Goal: Task Accomplishment & Management: Complete application form

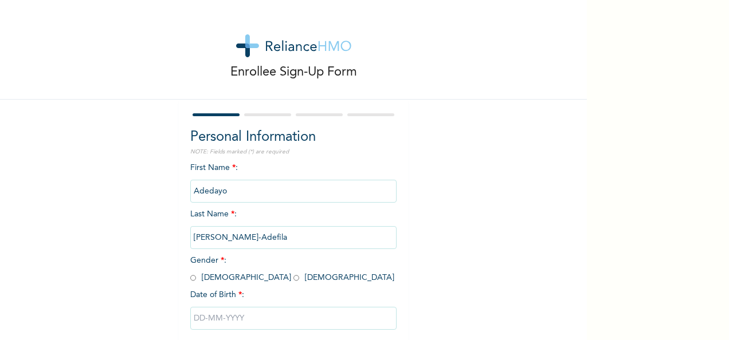
click at [293, 279] on input "radio" at bounding box center [296, 278] width 6 height 11
radio input "true"
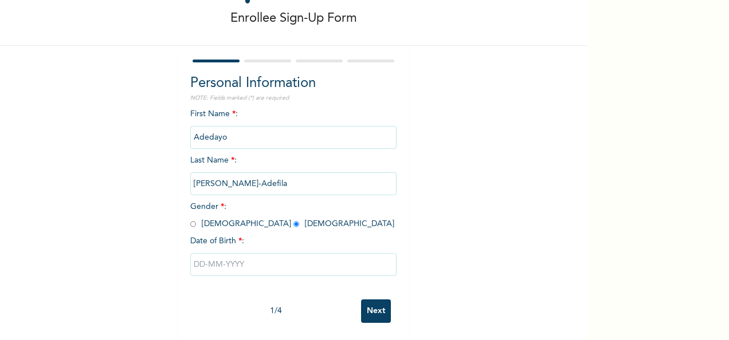
scroll to position [64, 0]
click at [197, 254] on input "text" at bounding box center [293, 264] width 206 height 23
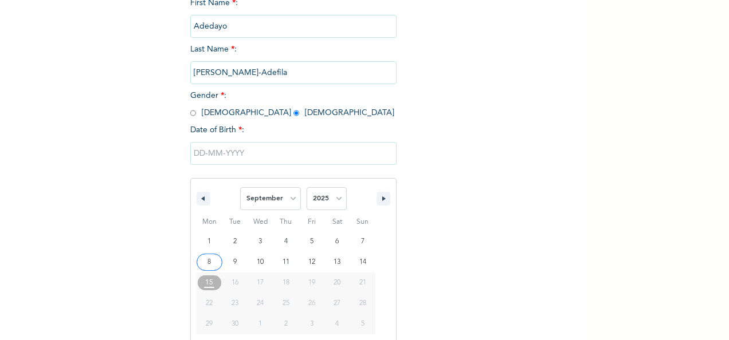
scroll to position [181, 0]
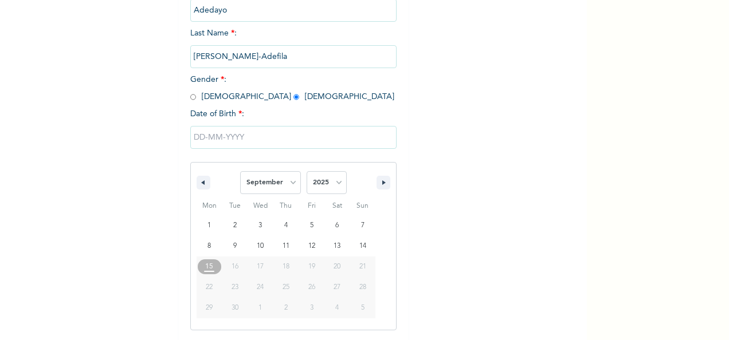
click at [207, 309] on span "29" at bounding box center [209, 308] width 7 height 21
click at [199, 180] on button "button" at bounding box center [204, 183] width 14 height 14
select select "5"
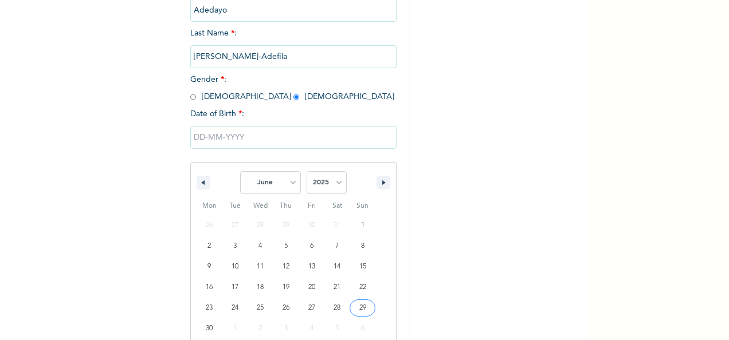
type input "06/29/2025"
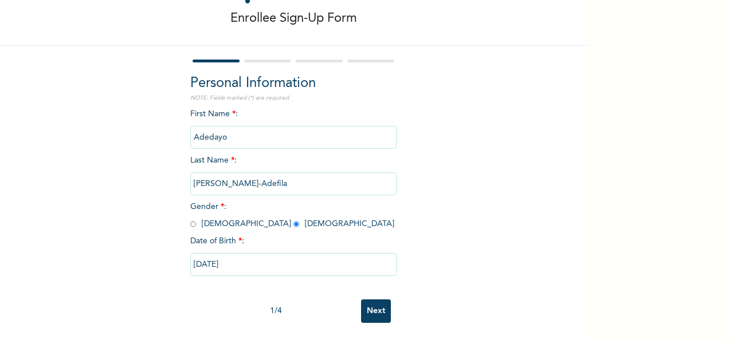
scroll to position [64, 0]
click at [222, 256] on input "06/29/2025" at bounding box center [293, 264] width 206 height 23
select select "5"
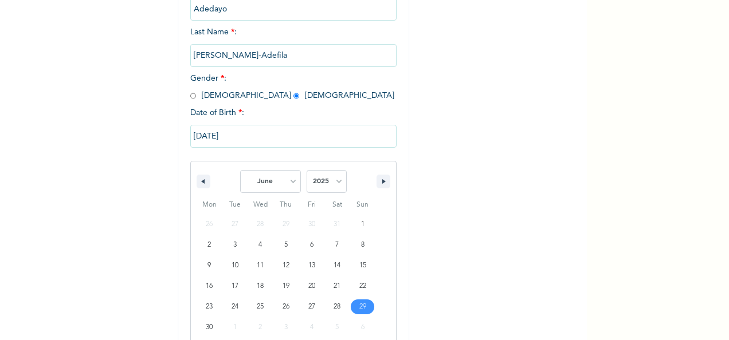
scroll to position [202, 0]
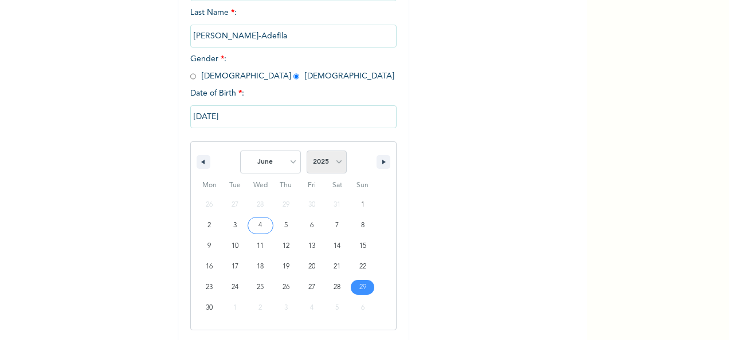
click at [335, 163] on select "2025 2024 2023 2022 2021 2020 2019 2018 2017 2016 2015 2014 2013 2012 2011 2010…" at bounding box center [327, 162] width 40 height 23
select select "1982"
click at [307, 152] on select "2025 2024 2023 2022 2021 2020 2019 2018 2017 2016 2015 2014 2013 2012 2011 2010…" at bounding box center [327, 162] width 40 height 23
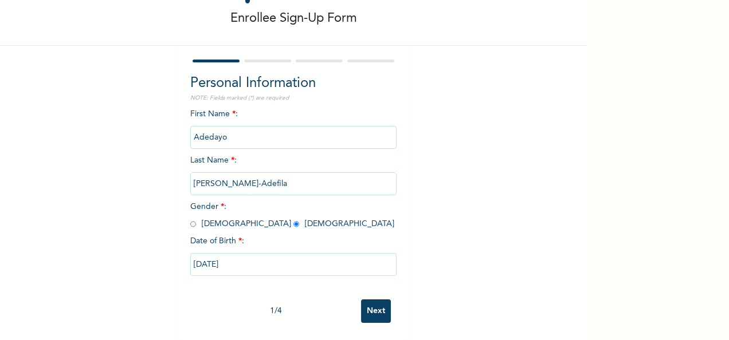
click at [218, 255] on input "06/29/2025" at bounding box center [293, 264] width 206 height 23
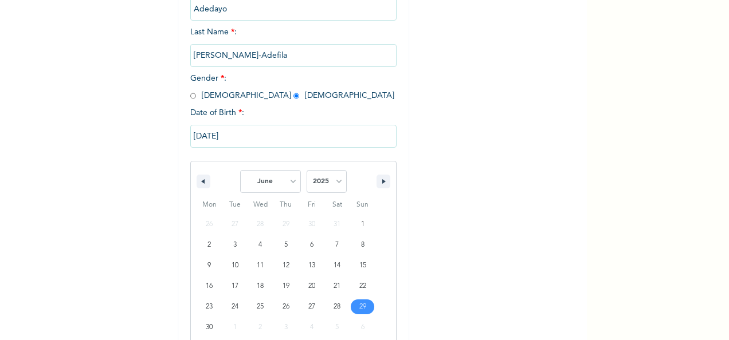
scroll to position [202, 0]
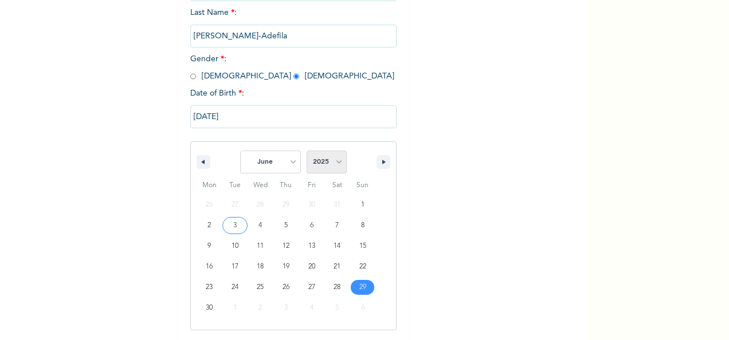
click at [332, 160] on select "2025 2024 2023 2022 2021 2020 2019 2018 2017 2016 2015 2014 2013 2012 2011 2010…" at bounding box center [327, 162] width 40 height 23
click at [199, 163] on icon "button" at bounding box center [202, 162] width 6 height 5
click at [382, 163] on icon "button" at bounding box center [385, 162] width 6 height 5
select select "5"
click at [335, 163] on select "2025 2024 2023 2022 2021 2020 2019 2018 2017 2016 2015 2014 2013 2012 2011 2010…" at bounding box center [327, 162] width 40 height 23
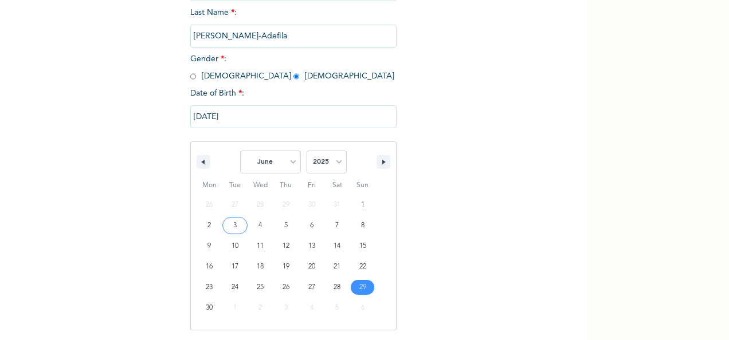
select select "1982"
click at [307, 152] on select "2025 2024 2023 2022 2021 2020 2019 2018 2017 2016 2015 2014 2013 2012 2011 2010…" at bounding box center [327, 162] width 40 height 23
drag, startPoint x: 385, startPoint y: 115, endPoint x: 231, endPoint y: 115, distance: 154.2
click at [231, 115] on input "06/29/2025" at bounding box center [293, 116] width 206 height 23
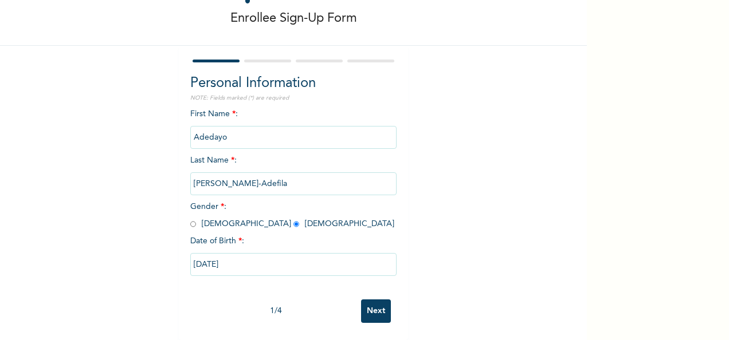
click at [231, 115] on div "First Name * : Adedayo Last Name * : David-Adefila Gender * : Male Female Date …" at bounding box center [293, 201] width 206 height 186
click at [233, 256] on input "06/29/2025" at bounding box center [293, 264] width 206 height 23
select select "5"
click at [195, 254] on input "06/29/2025" at bounding box center [293, 264] width 206 height 23
select select "5"
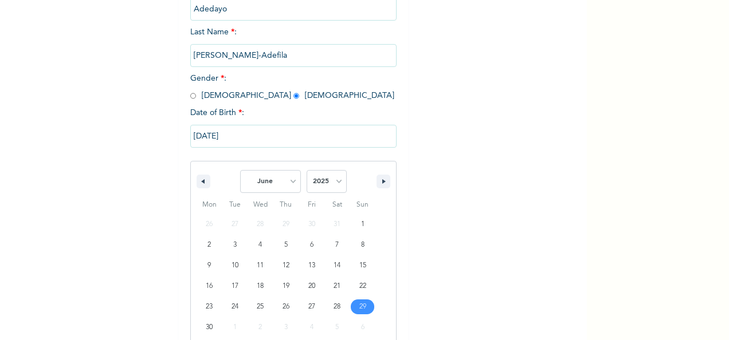
scroll to position [202, 0]
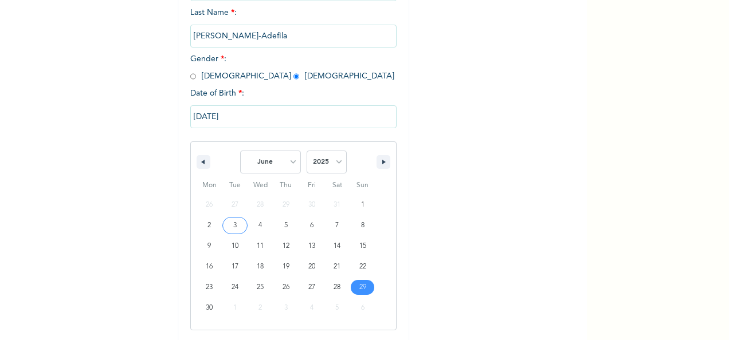
click at [196, 117] on input "06/29/2025" at bounding box center [293, 116] width 206 height 23
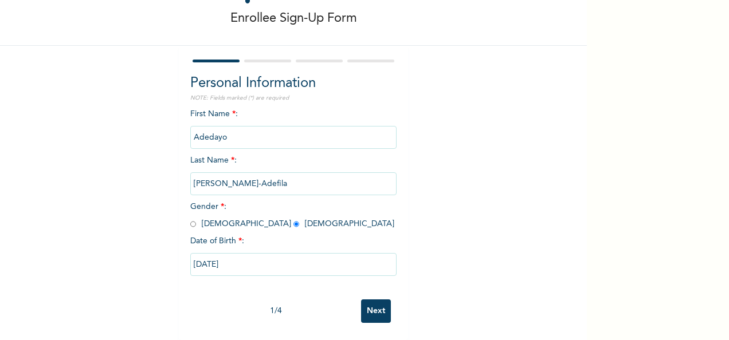
click at [208, 257] on input "06/29/2025" at bounding box center [293, 264] width 206 height 23
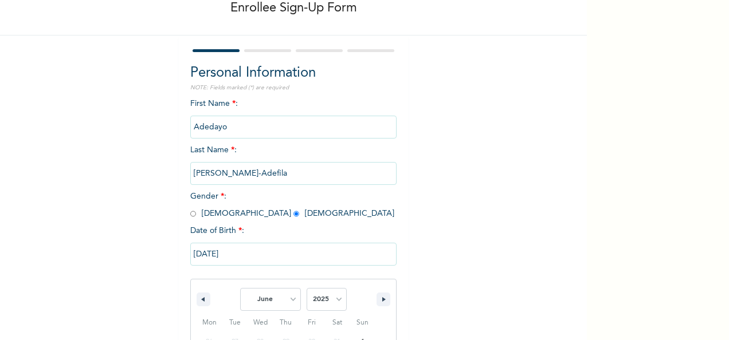
scroll to position [202, 0]
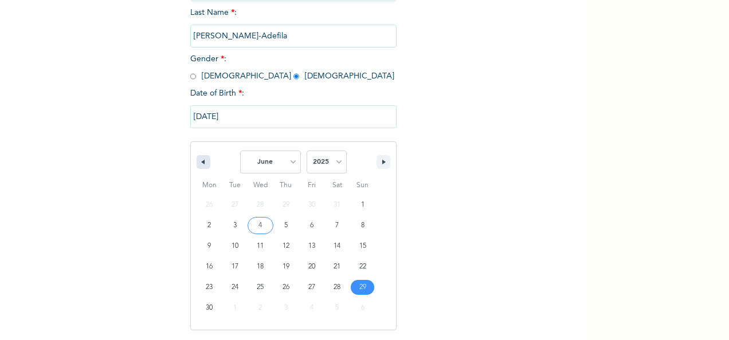
click at [197, 167] on button "button" at bounding box center [204, 162] width 14 height 14
click at [281, 166] on select "January February March April May June July August September October November De…" at bounding box center [270, 162] width 61 height 23
select select "5"
click at [240, 152] on select "January February March April May June July August September October November De…" at bounding box center [270, 162] width 61 height 23
click at [336, 161] on select "2025 2024 2023 2022 2021 2020 2019 2018 2017 2016 2015 2014 2013 2012 2011 2010…" at bounding box center [327, 162] width 40 height 23
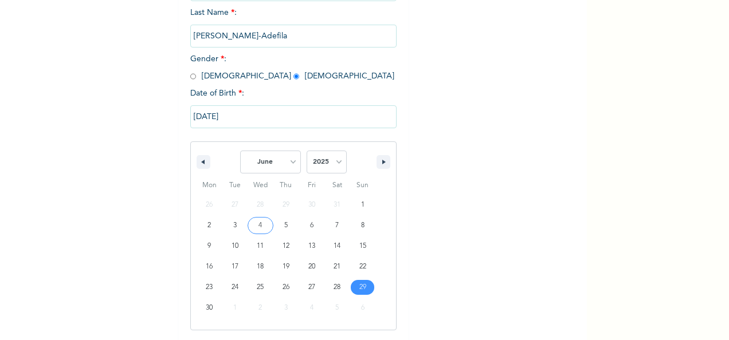
select select "1982"
click at [307, 152] on select "2025 2024 2023 2022 2021 2020 2019 2018 2017 2016 2015 2014 2013 2012 2011 2010…" at bounding box center [327, 162] width 40 height 23
click at [378, 167] on button "button" at bounding box center [384, 162] width 14 height 14
click at [198, 159] on button "button" at bounding box center [204, 162] width 14 height 14
select select "5"
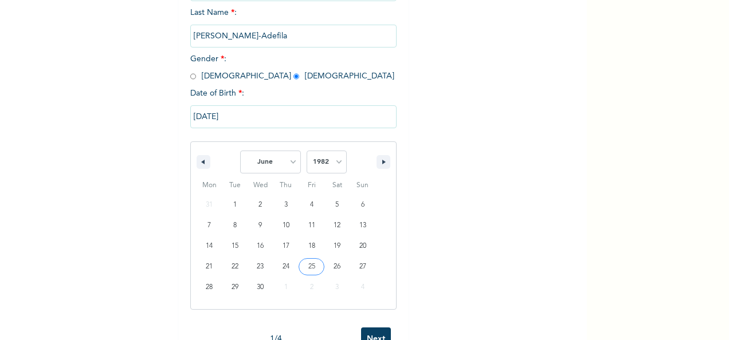
scroll to position [64, 0]
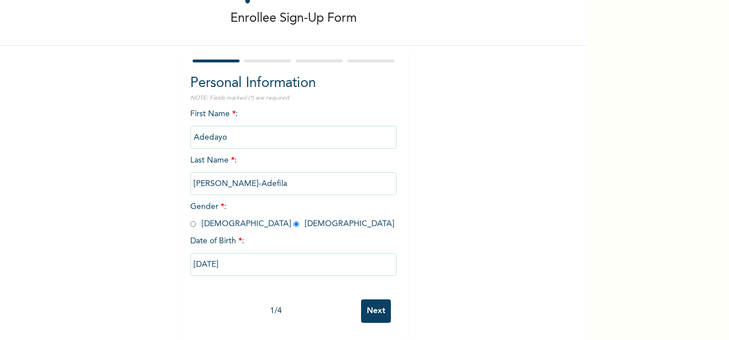
click at [370, 300] on input "Next" at bounding box center [376, 311] width 30 height 23
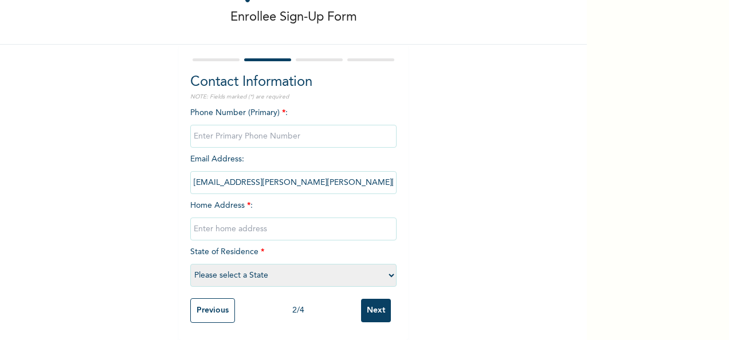
click at [276, 128] on input "phone" at bounding box center [293, 136] width 206 height 23
type input "08032196831"
type input "5,Akapo street, Harmony Estate Aboru Lagos Nigeria"
click at [351, 221] on input "5,Akapo street, Harmony Estate Aboru Lagos Nigeria" at bounding box center [293, 229] width 206 height 23
click at [369, 301] on input "Next" at bounding box center [376, 310] width 30 height 23
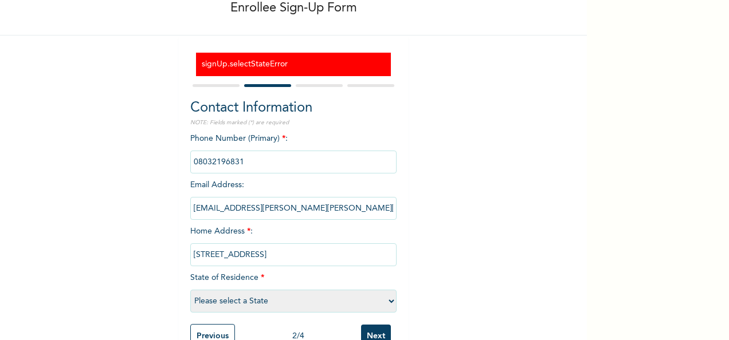
click at [387, 299] on select "Please select a State Abia Abuja (FCT) Adamawa Akwa Ibom Anambra Bauchi Bayelsa…" at bounding box center [293, 301] width 206 height 23
select select "25"
click at [190, 291] on select "Please select a State Abia Abuja (FCT) Adamawa Akwa Ibom Anambra Bauchi Bayelsa…" at bounding box center [293, 301] width 206 height 23
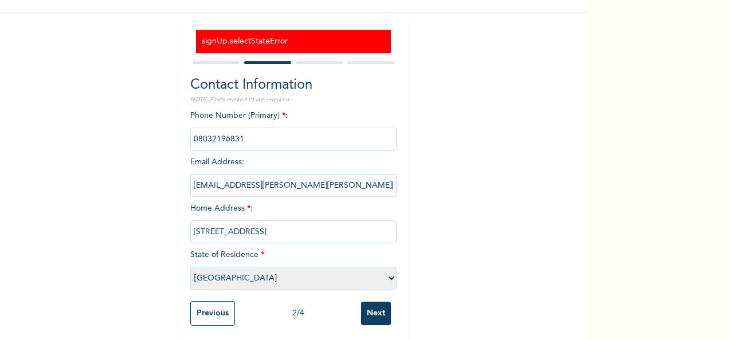
scroll to position [100, 0]
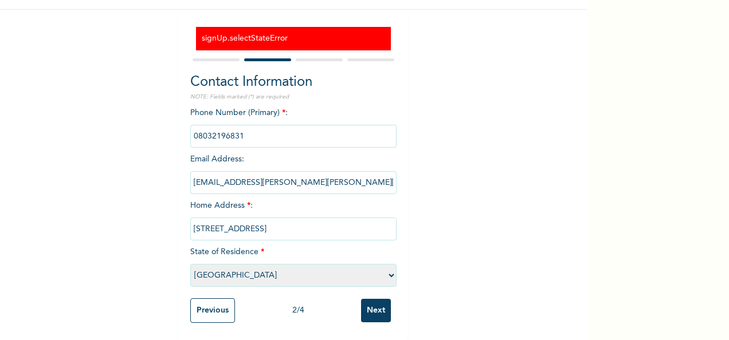
click at [379, 299] on input "Next" at bounding box center [376, 310] width 30 height 23
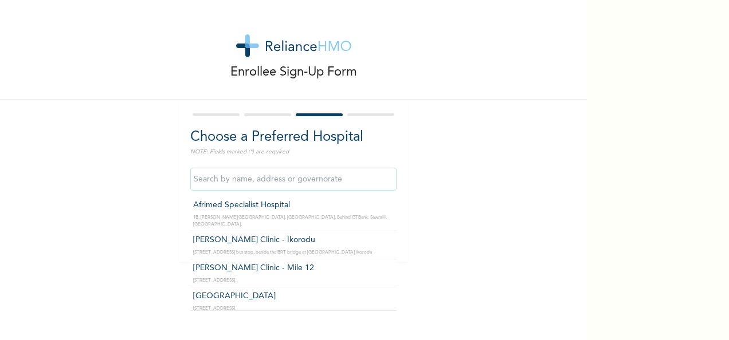
click at [335, 182] on input "text" at bounding box center [293, 179] width 206 height 23
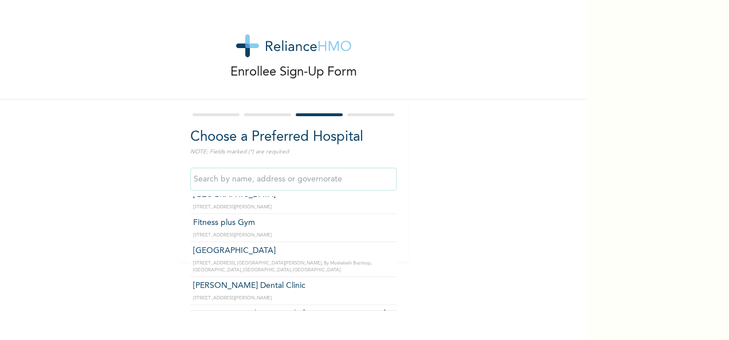
scroll to position [5033, 0]
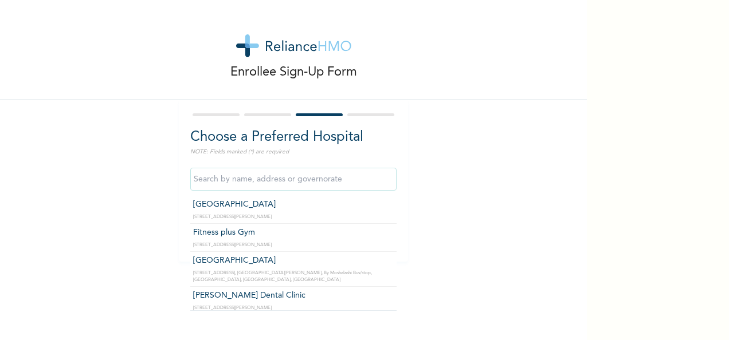
click at [307, 175] on input "text" at bounding box center [293, 179] width 206 height 23
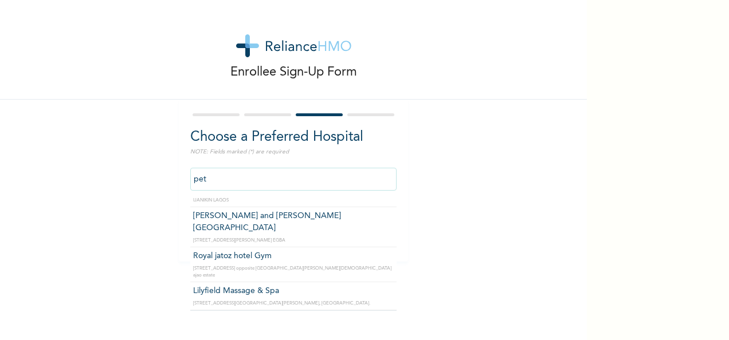
scroll to position [60, 0]
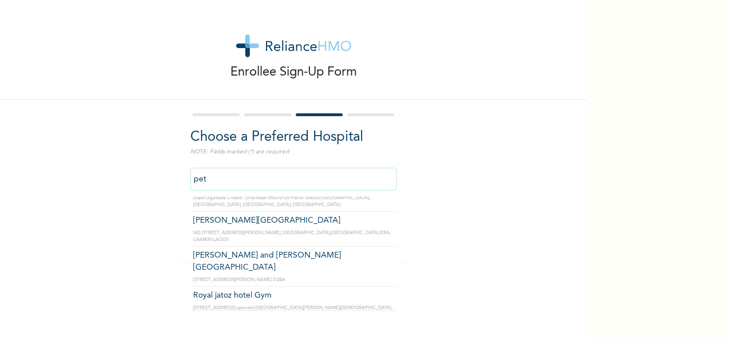
type input "Peter and Grace Medical centre"
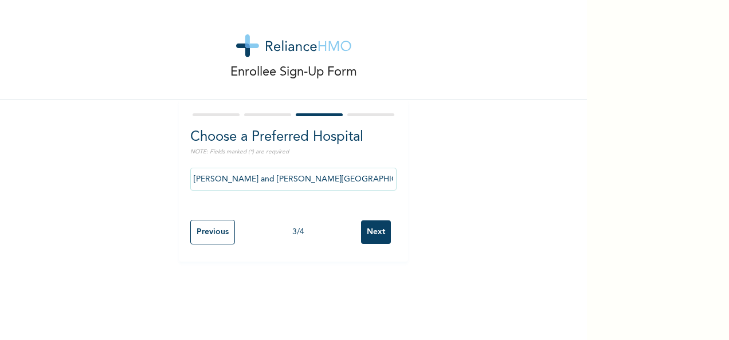
click at [371, 229] on input "Next" at bounding box center [376, 232] width 30 height 23
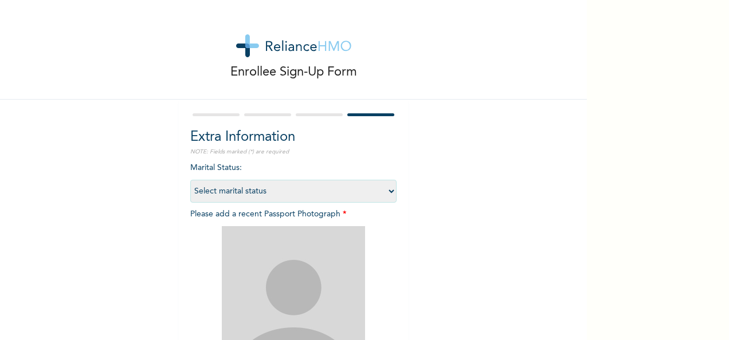
click at [382, 194] on select "Select marital status Single Married Divorced Widow/Widower" at bounding box center [293, 191] width 206 height 23
select select "2"
click at [190, 180] on select "Select marital status Single Married Divorced Widow/Widower" at bounding box center [293, 191] width 206 height 23
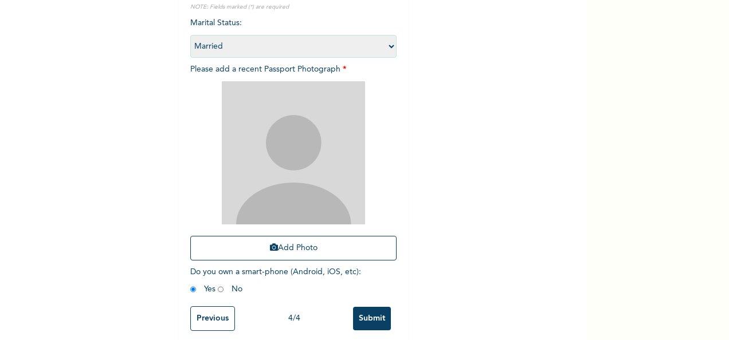
scroll to position [163, 0]
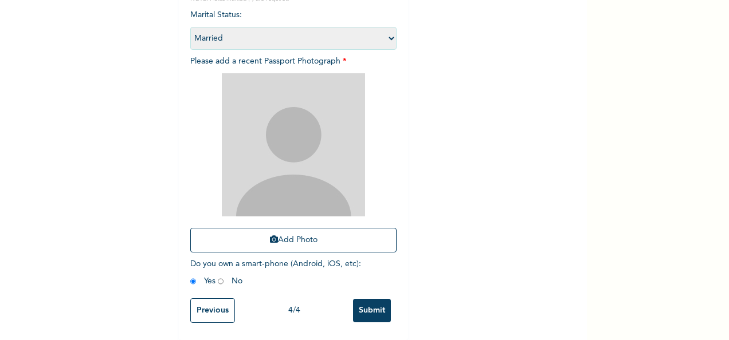
click at [190, 276] on input "radio" at bounding box center [193, 281] width 6 height 11
click at [289, 228] on button "Add Photo" at bounding box center [293, 240] width 206 height 25
click at [294, 228] on button "Add Photo" at bounding box center [293, 240] width 206 height 25
click at [283, 232] on button "Add Photo" at bounding box center [293, 240] width 206 height 25
click at [283, 234] on button "Add Photo" at bounding box center [293, 240] width 206 height 25
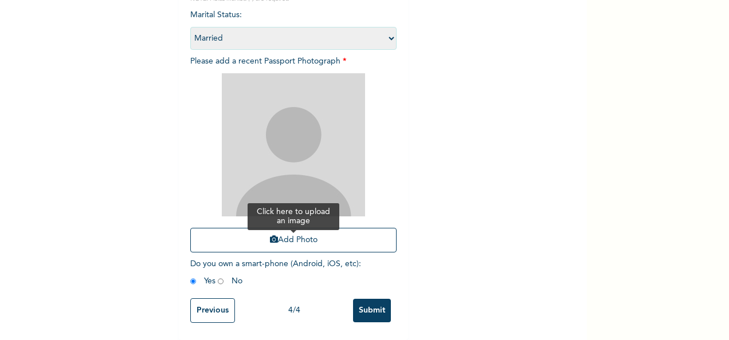
scroll to position [8, 0]
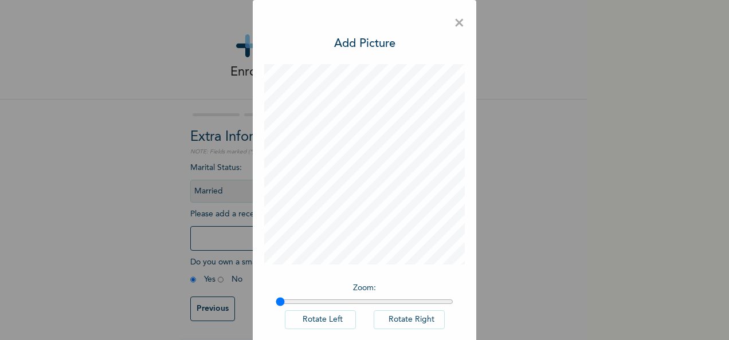
click at [409, 320] on button "Rotate Right" at bounding box center [409, 320] width 71 height 19
click at [355, 45] on h3 "Add Picture" at bounding box center [364, 44] width 61 height 17
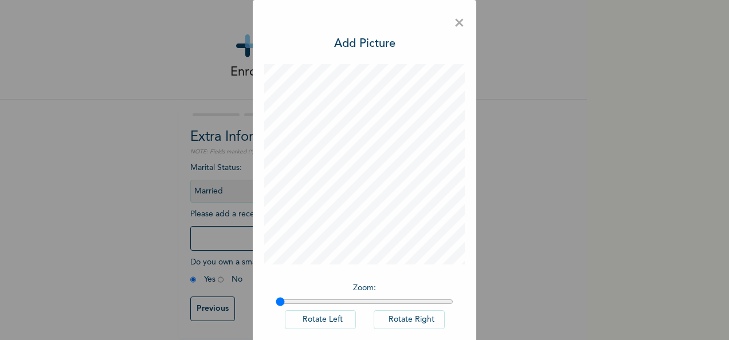
click at [583, 323] on div "× Add Picture Zoom : Rotate Left Rotate Right DONE" at bounding box center [364, 170] width 729 height 340
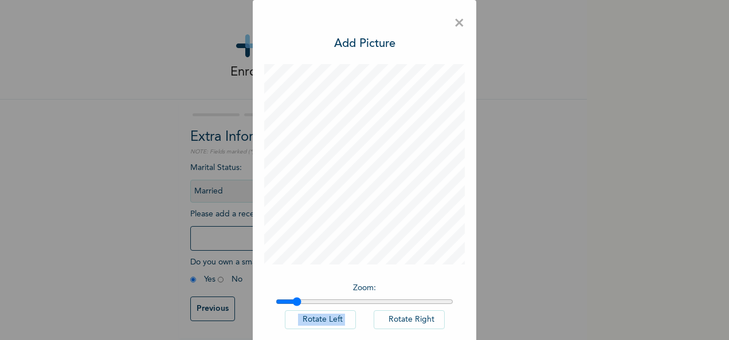
drag, startPoint x: 274, startPoint y: 299, endPoint x: 293, endPoint y: 223, distance: 78.0
type input "1.1"
click at [293, 297] on input "range" at bounding box center [365, 301] width 178 height 9
click at [581, 323] on div "× Add Picture Zoom : Rotate Left Rotate Right DONE" at bounding box center [364, 170] width 729 height 340
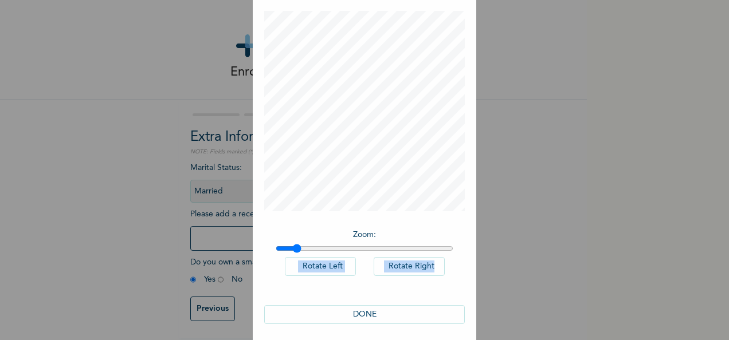
scroll to position [59, 0]
click at [368, 298] on div "DONE" at bounding box center [364, 309] width 201 height 42
click at [362, 305] on button "DONE" at bounding box center [364, 309] width 201 height 19
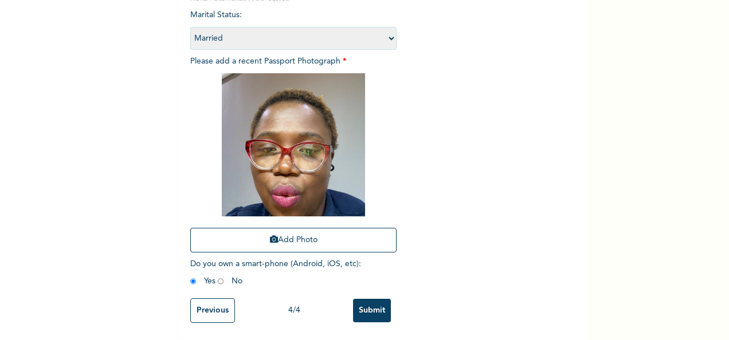
scroll to position [163, 0]
click at [366, 302] on input "Submit" at bounding box center [372, 310] width 38 height 23
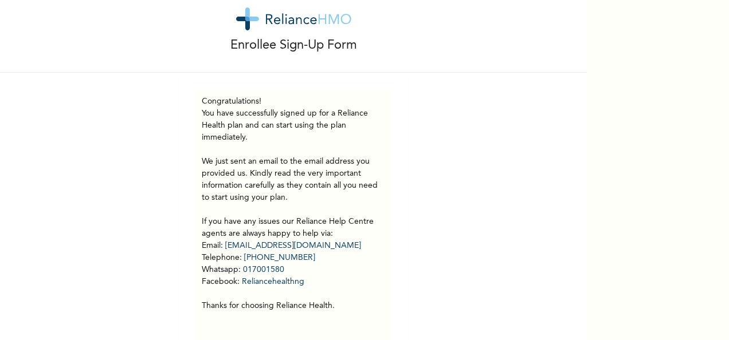
scroll to position [0, 0]
